Goal: Information Seeking & Learning: Learn about a topic

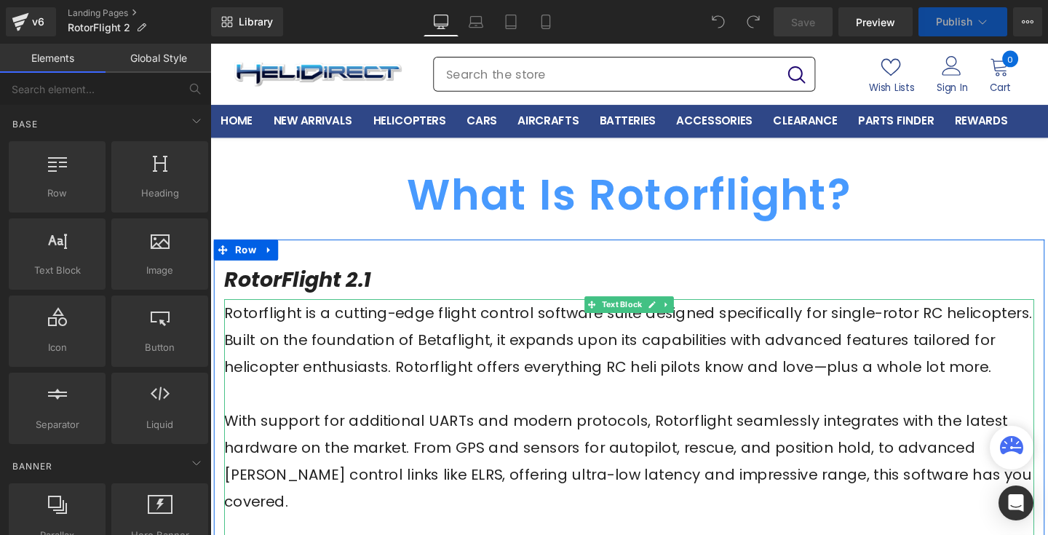
scroll to position [25, 0]
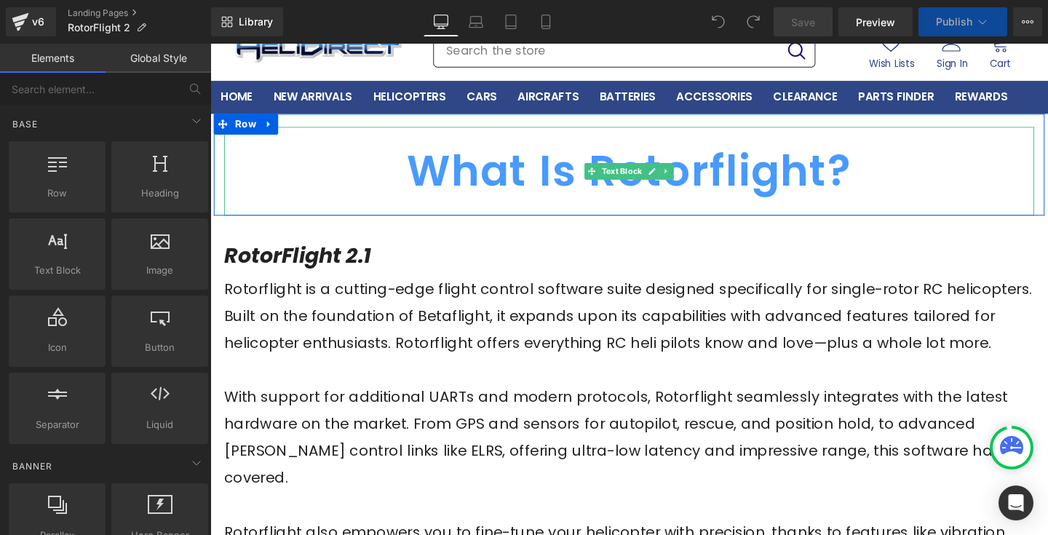
click at [924, 187] on p "What Is Rotorflight?" at bounding box center [650, 177] width 851 height 93
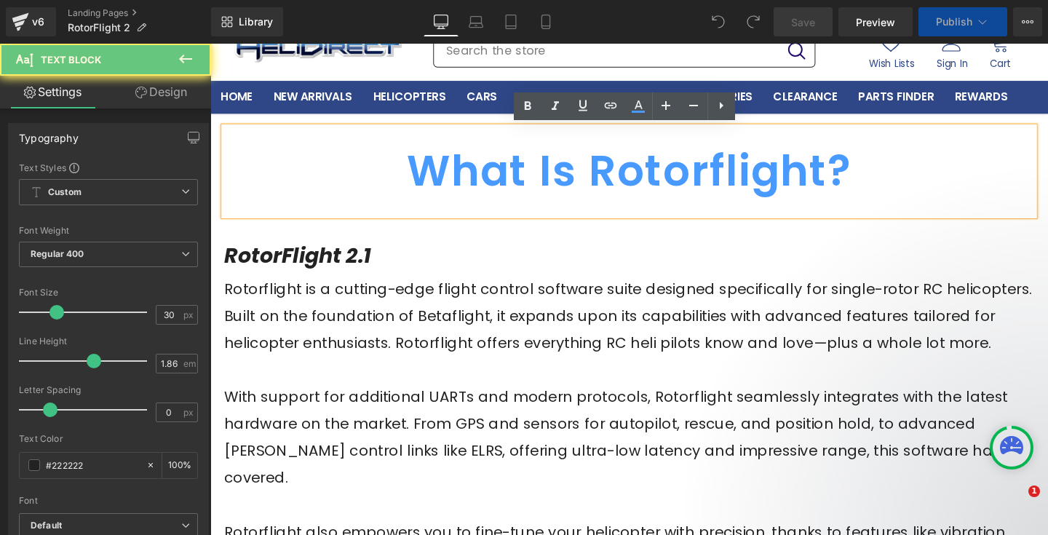
click at [915, 260] on p "RotorFlight 2.1" at bounding box center [650, 266] width 851 height 41
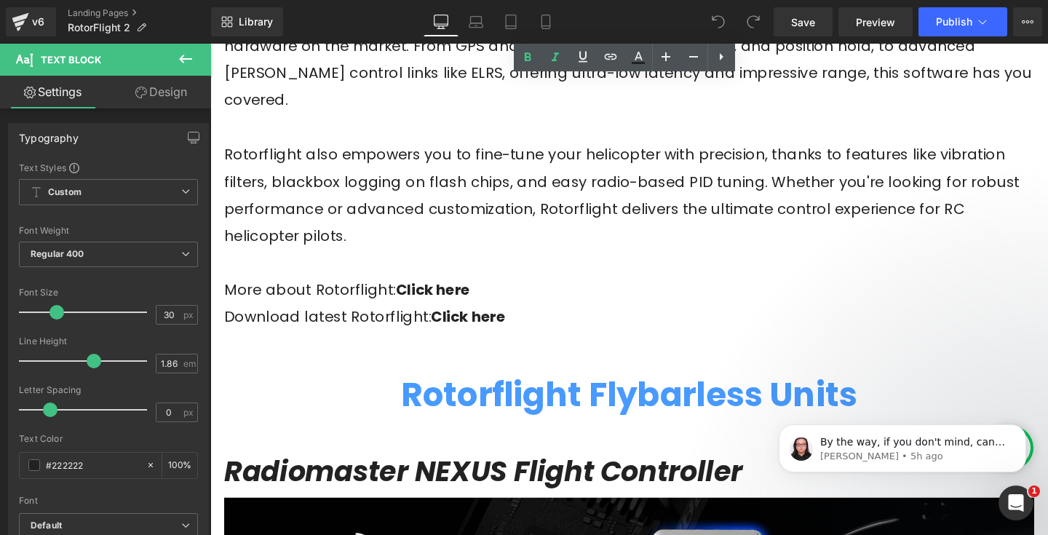
scroll to position [402, 0]
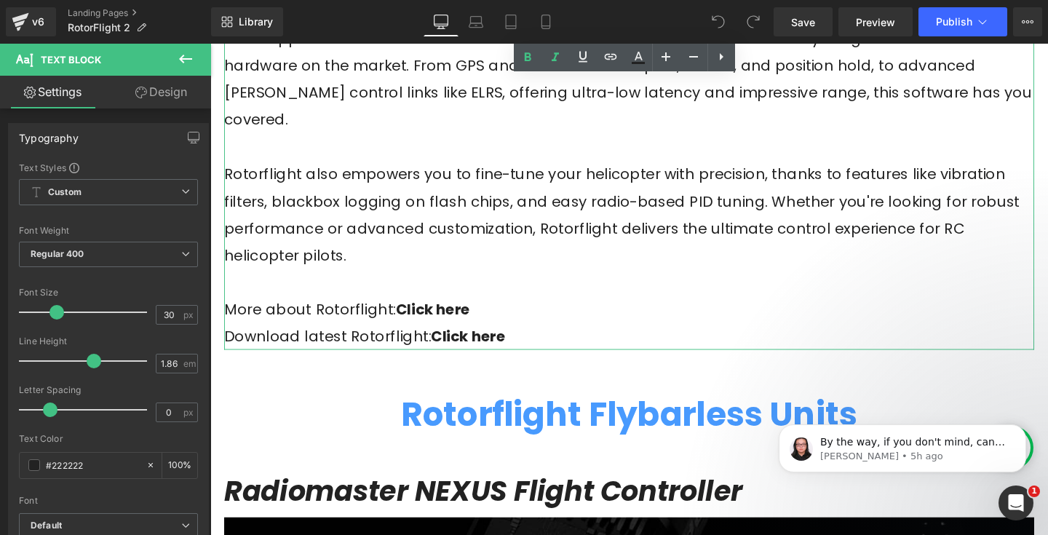
click at [755, 309] on p "More about Rotorflight: Click here" at bounding box center [650, 323] width 851 height 28
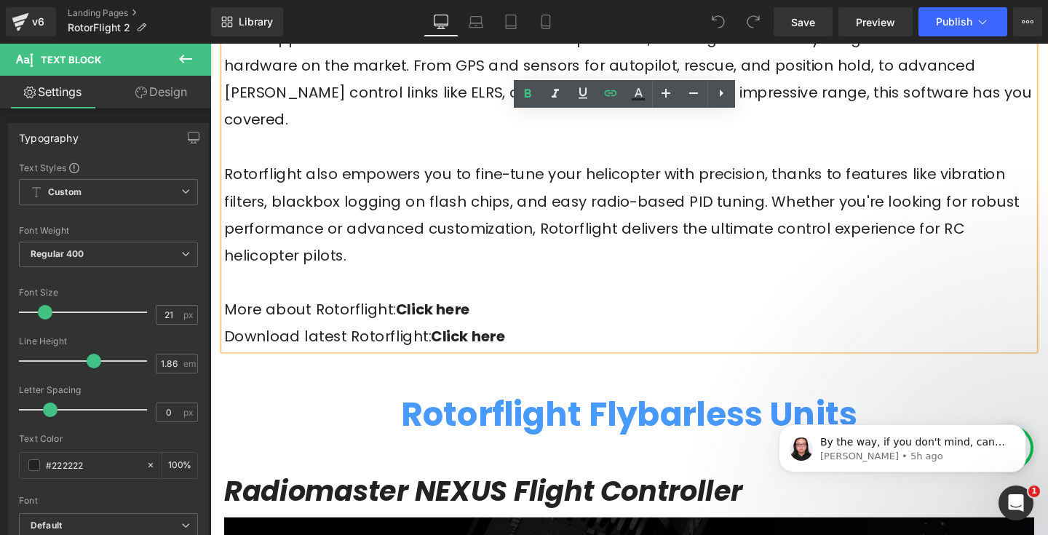
click at [596, 337] on p "Download latest Rotorflight: Click here" at bounding box center [650, 351] width 851 height 28
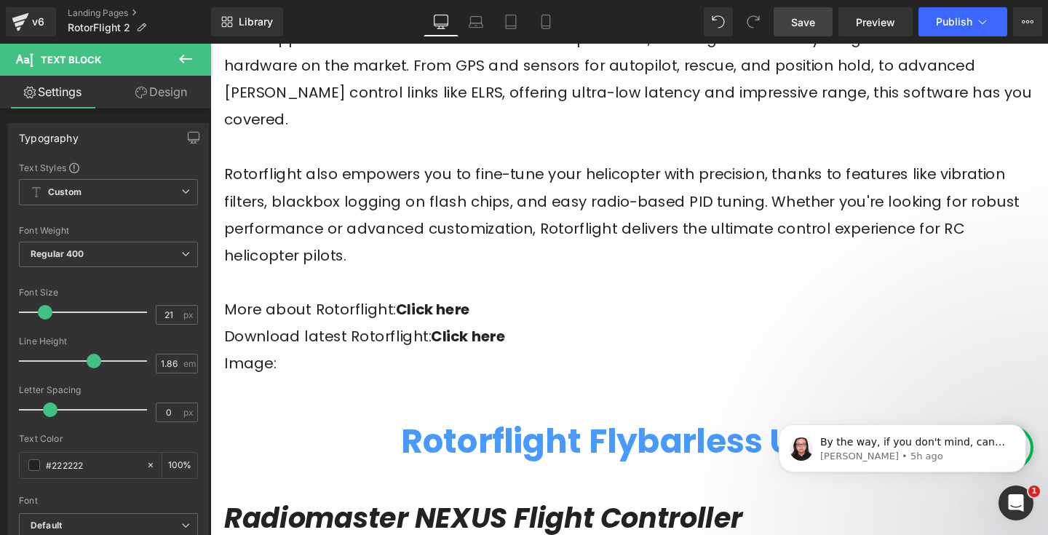
click at [808, 15] on span "Save" at bounding box center [803, 22] width 24 height 15
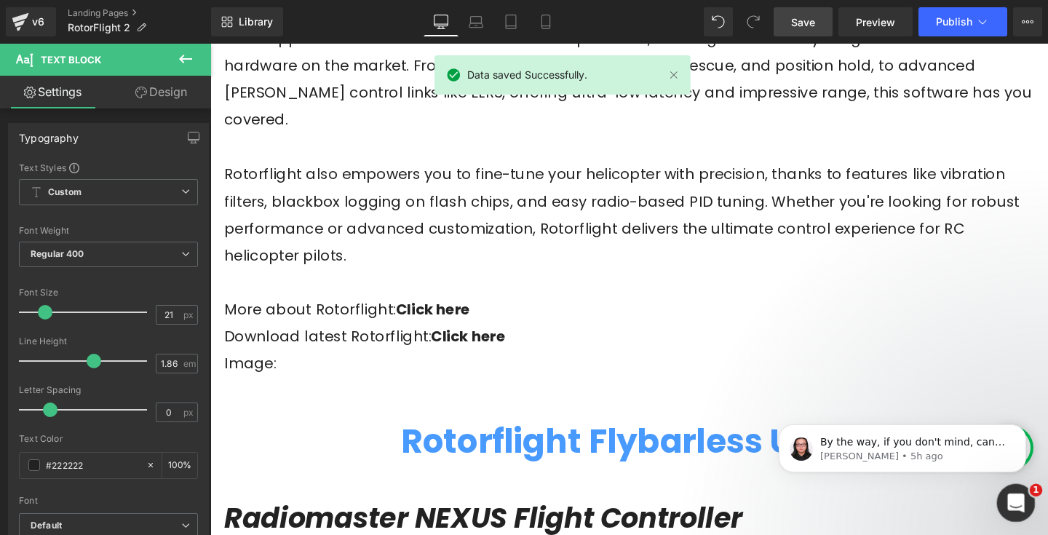
click at [1010, 503] on icon "Open Intercom Messenger" at bounding box center [1014, 501] width 10 height 12
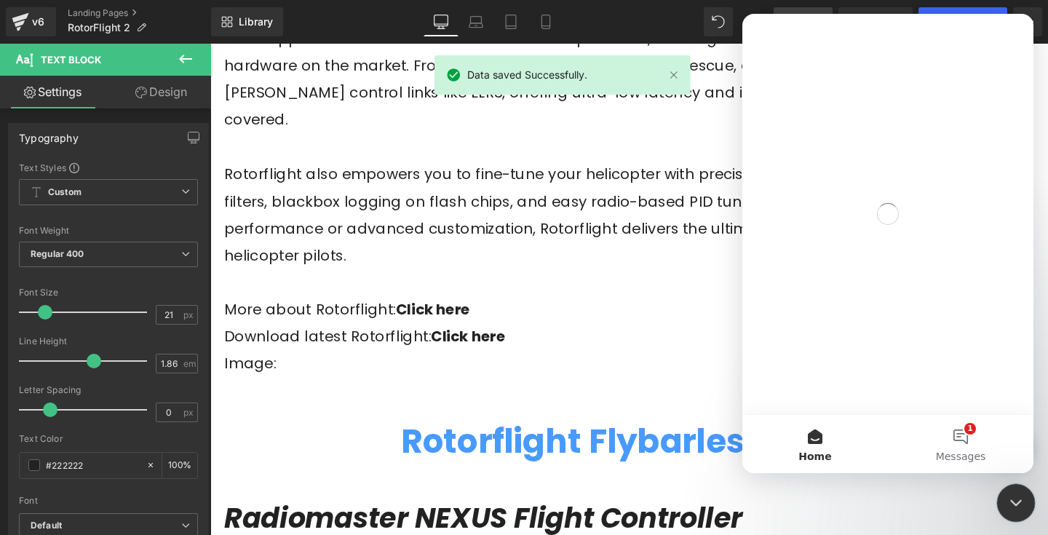
scroll to position [0, 0]
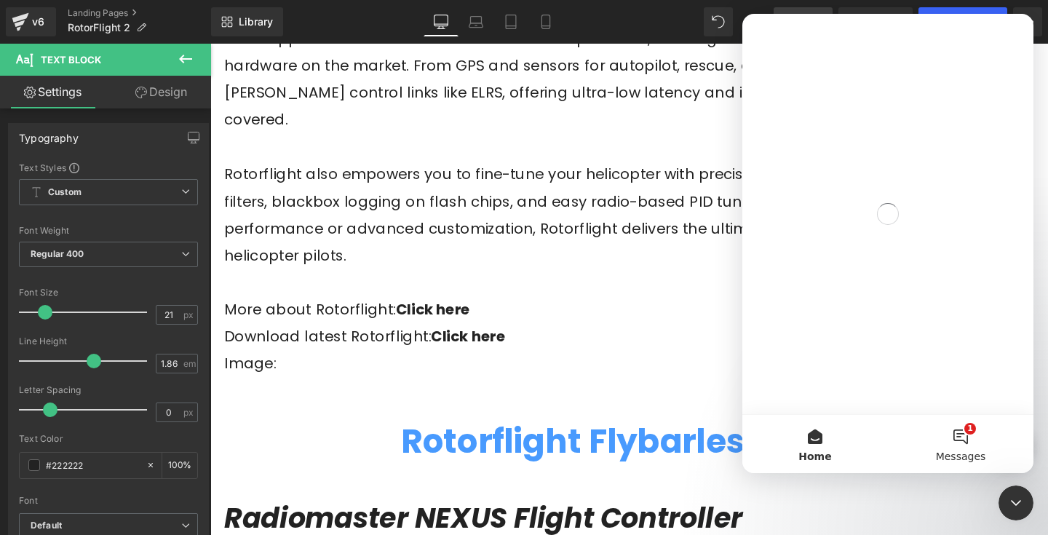
click at [960, 442] on button "1 Messages" at bounding box center [961, 444] width 146 height 58
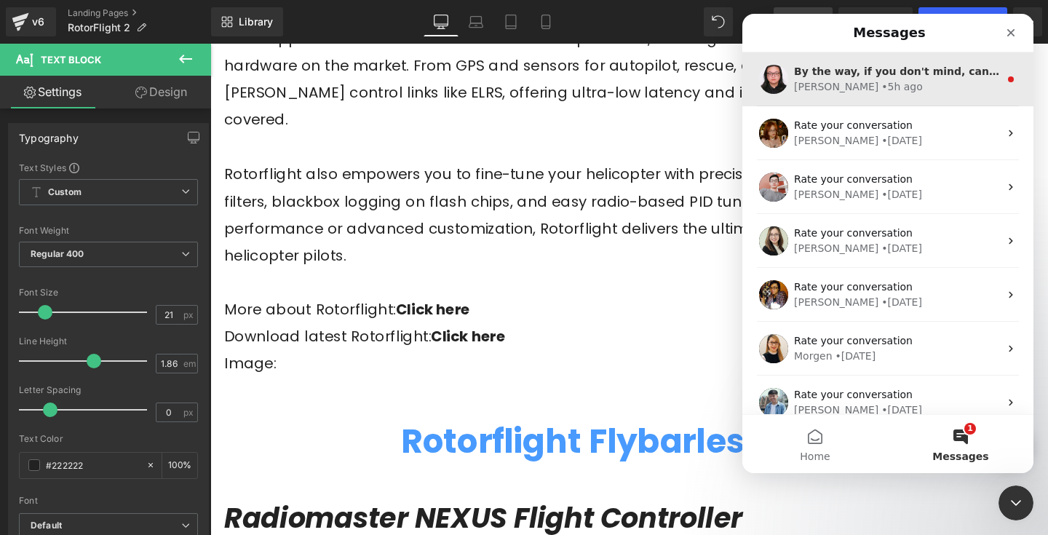
click at [934, 89] on div "[PERSON_NAME] • 5h ago" at bounding box center [896, 86] width 205 height 15
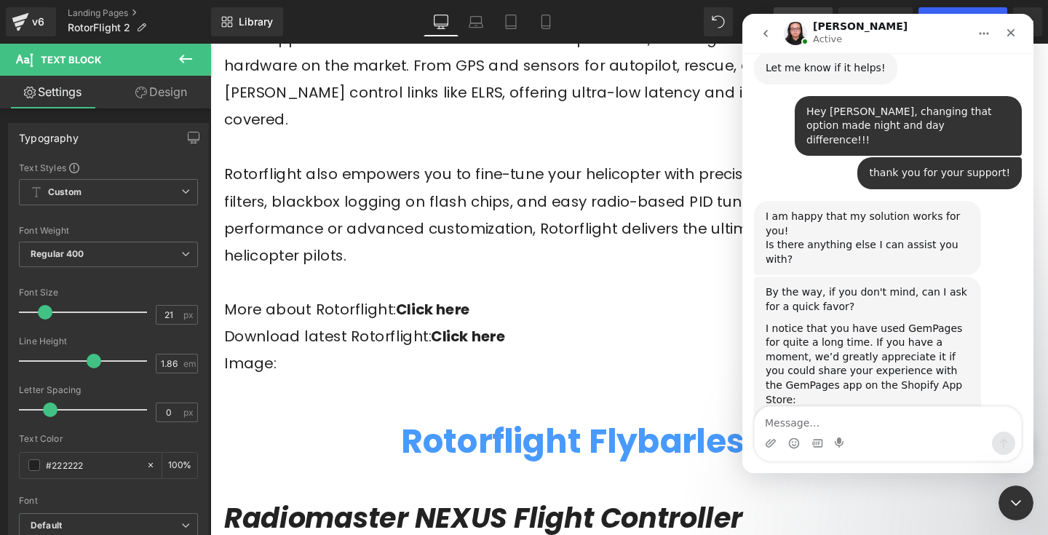
scroll to position [1514, 0]
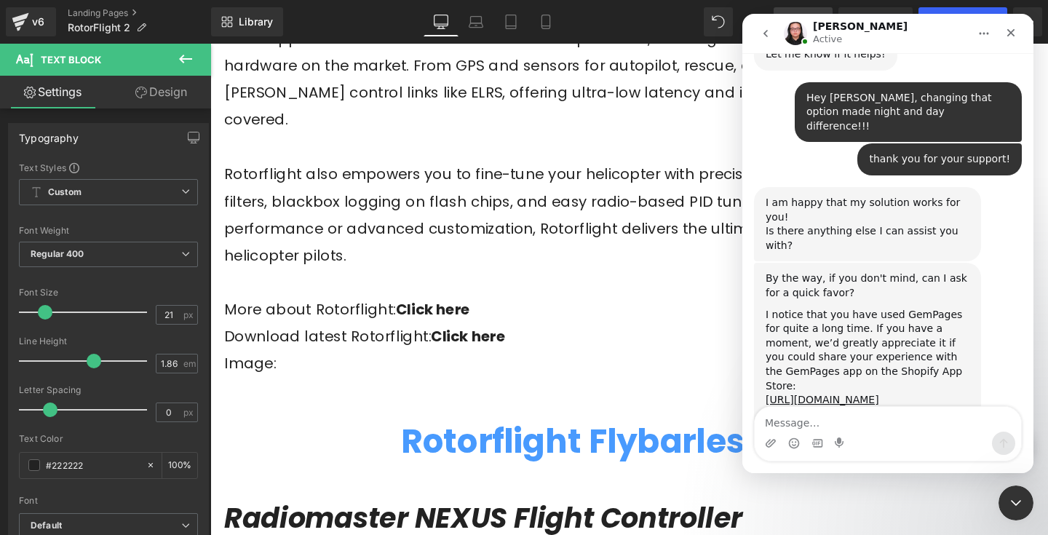
click at [608, 194] on div at bounding box center [524, 245] width 1048 height 491
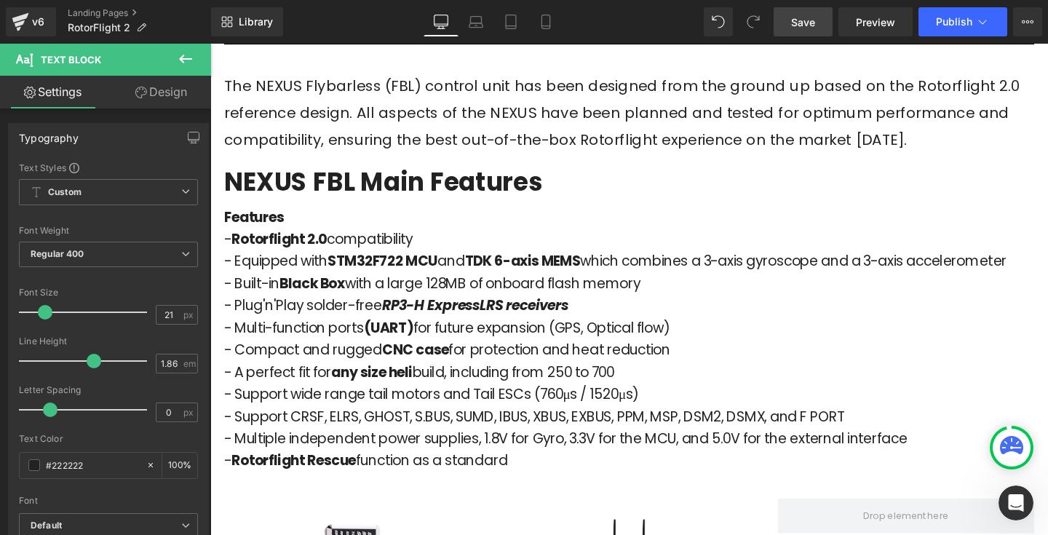
scroll to position [1275, 0]
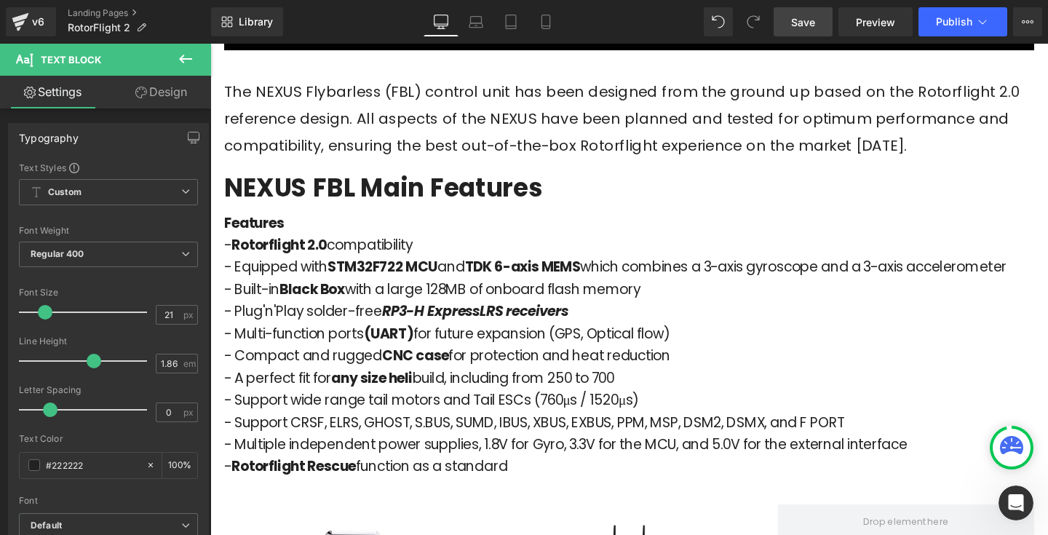
click at [409, 290] on p "- Built-in Black Box with a large 128MB of onboard flash memory" at bounding box center [650, 301] width 851 height 23
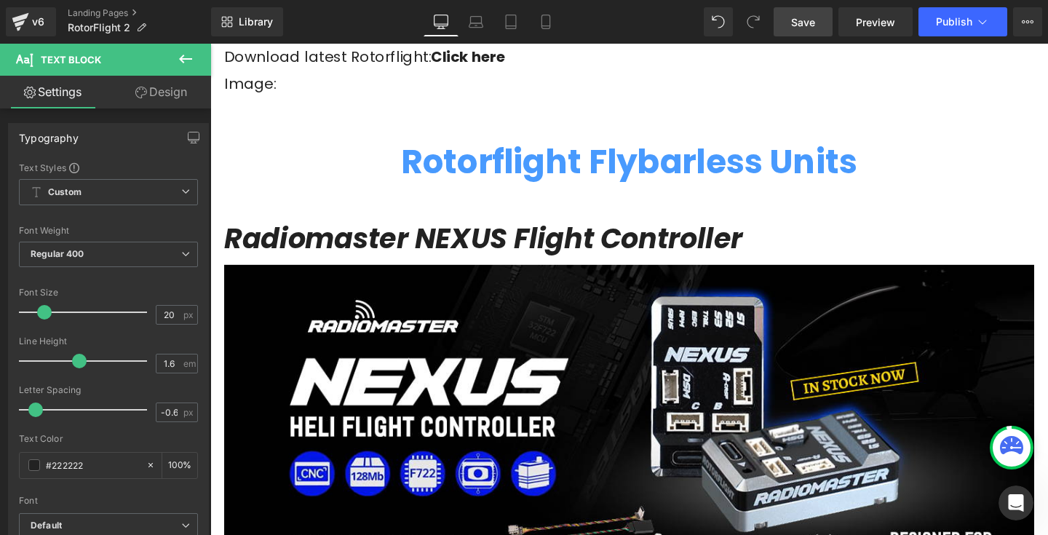
scroll to position [596, 0]
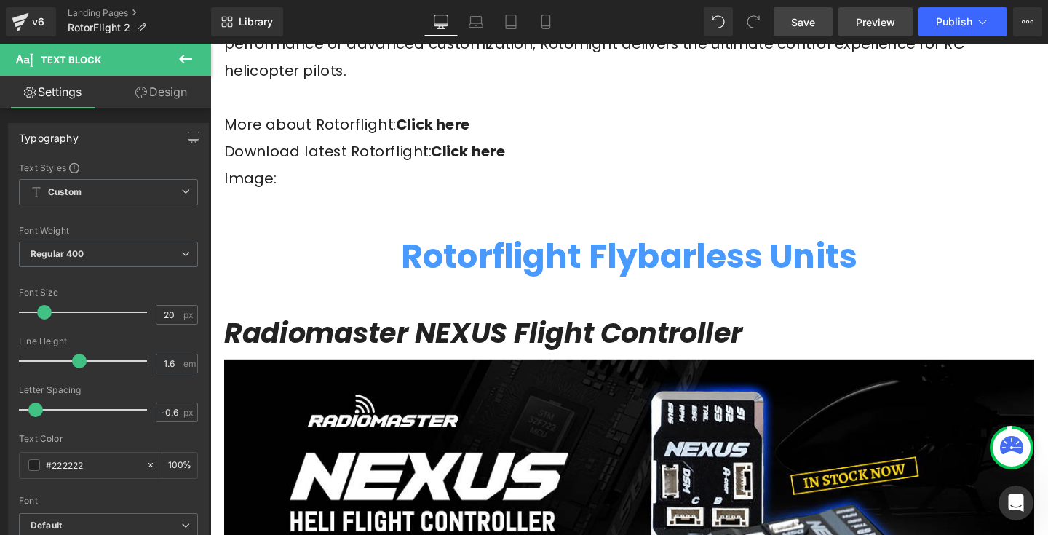
click at [860, 25] on span "Preview" at bounding box center [875, 22] width 39 height 15
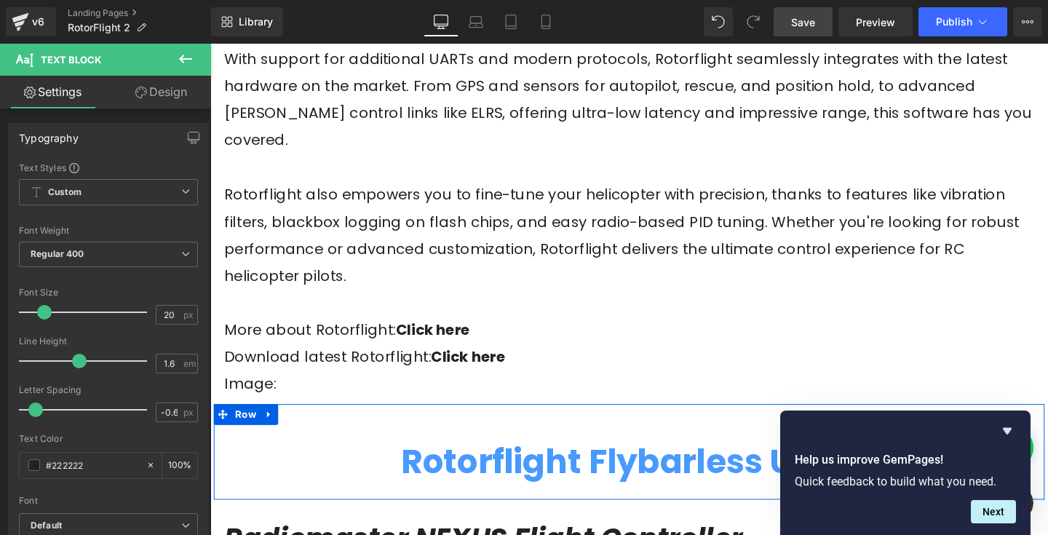
scroll to position [0, 0]
